Goal: Find specific page/section: Find specific page/section

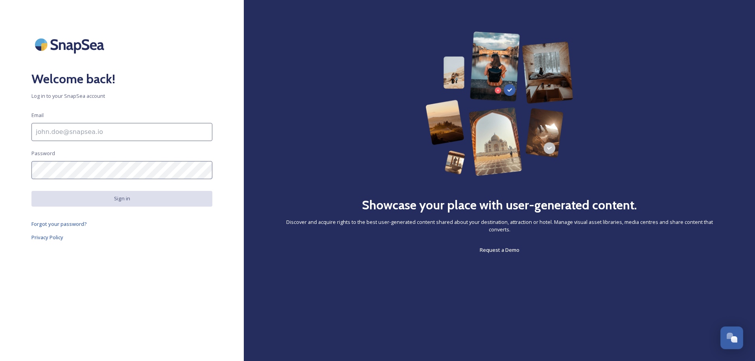
type input "[EMAIL_ADDRESS][DOMAIN_NAME]"
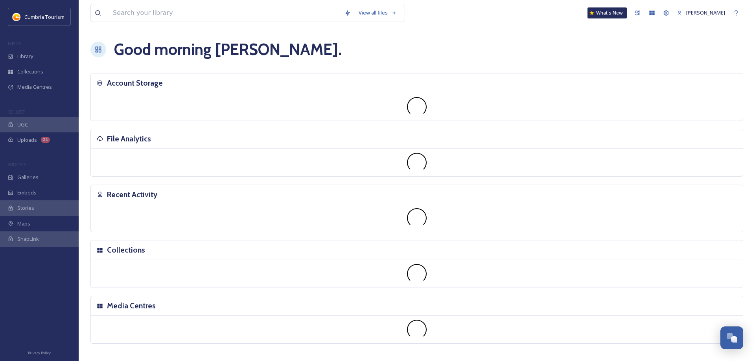
scroll to position [2822, 0]
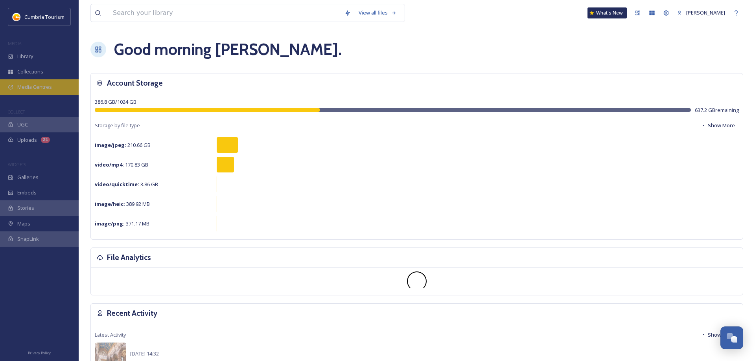
click at [23, 85] on span "Media Centres" at bounding box center [34, 86] width 35 height 7
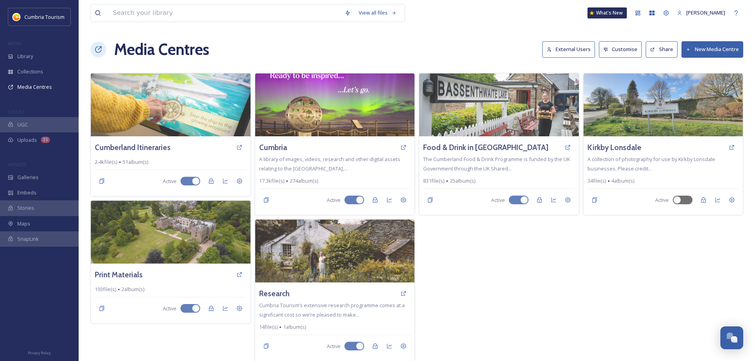
click at [575, 43] on button "External Users" at bounding box center [568, 49] width 53 height 16
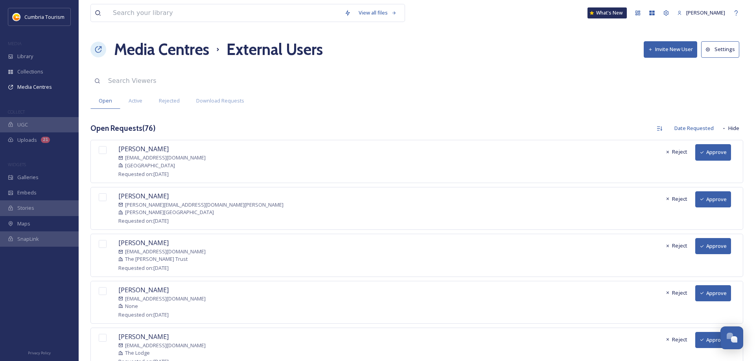
click at [127, 85] on input at bounding box center [195, 80] width 183 height 17
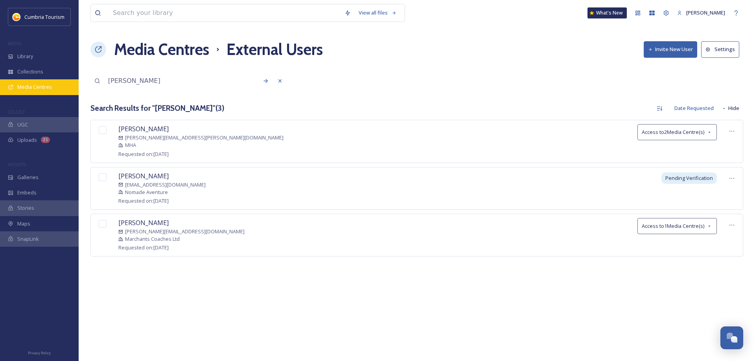
drag, startPoint x: 150, startPoint y: 81, endPoint x: 68, endPoint y: 86, distance: 81.9
click at [104, 87] on input "[PERSON_NAME]" at bounding box center [188, 80] width 169 height 17
type input "[PERSON_NAME]"
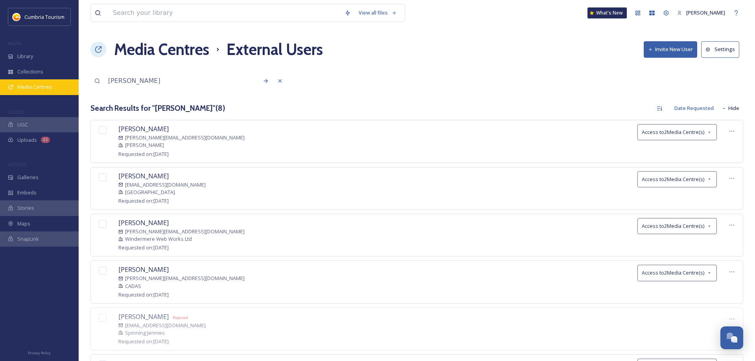
click at [51, 88] on span "Media Centres" at bounding box center [34, 86] width 35 height 7
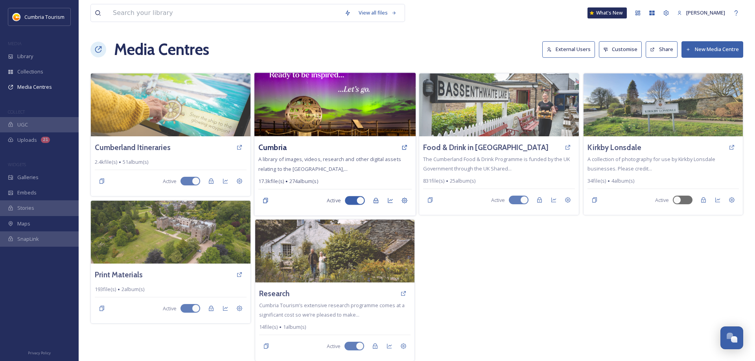
click at [352, 124] on img at bounding box center [334, 105] width 161 height 64
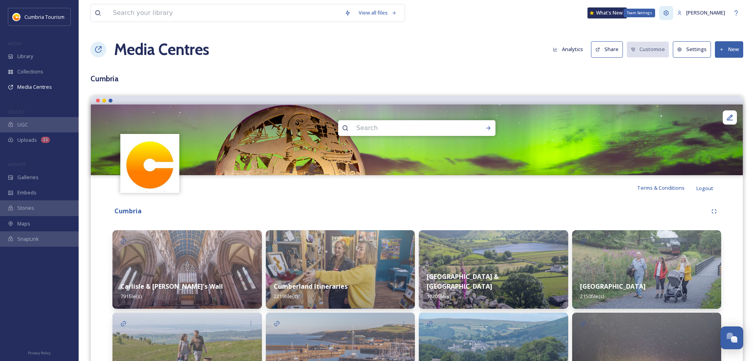
click at [669, 15] on icon at bounding box center [666, 12] width 5 height 5
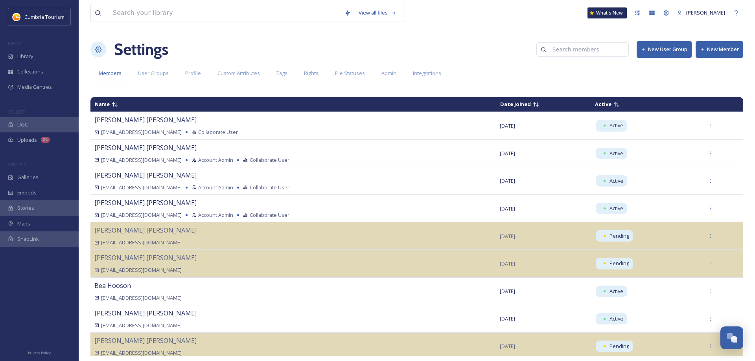
click at [588, 51] on input at bounding box center [586, 50] width 76 height 16
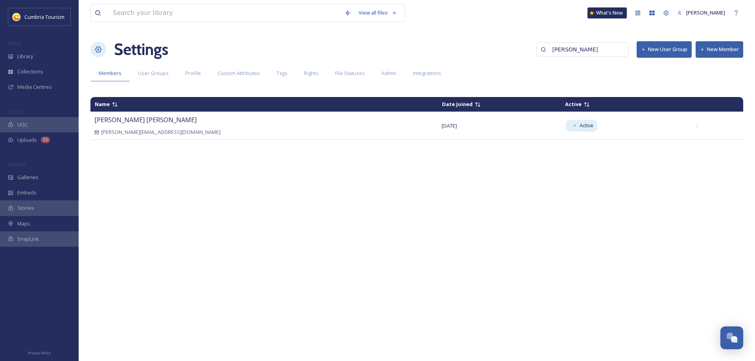
drag, startPoint x: 563, startPoint y: 51, endPoint x: 507, endPoint y: 55, distance: 56.4
click at [548, 55] on input "[PERSON_NAME]" at bounding box center [586, 50] width 76 height 16
type input "[PERSON_NAME]"
